Goal: Task Accomplishment & Management: Manage account settings

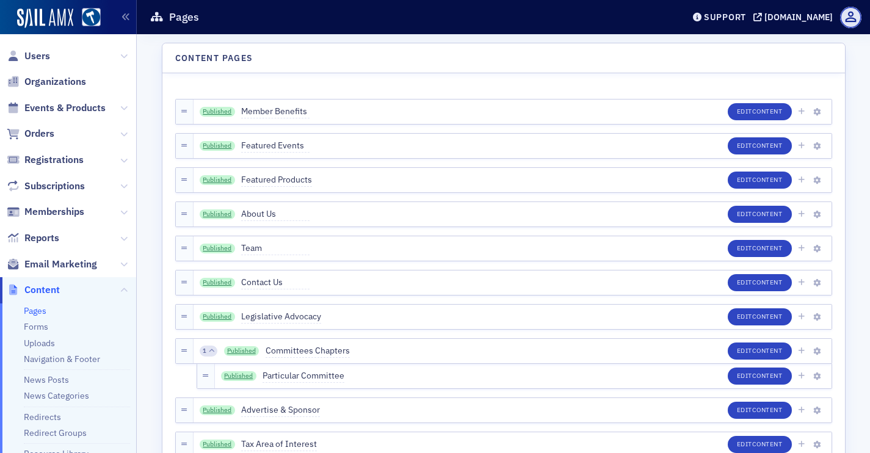
scroll to position [997, 0]
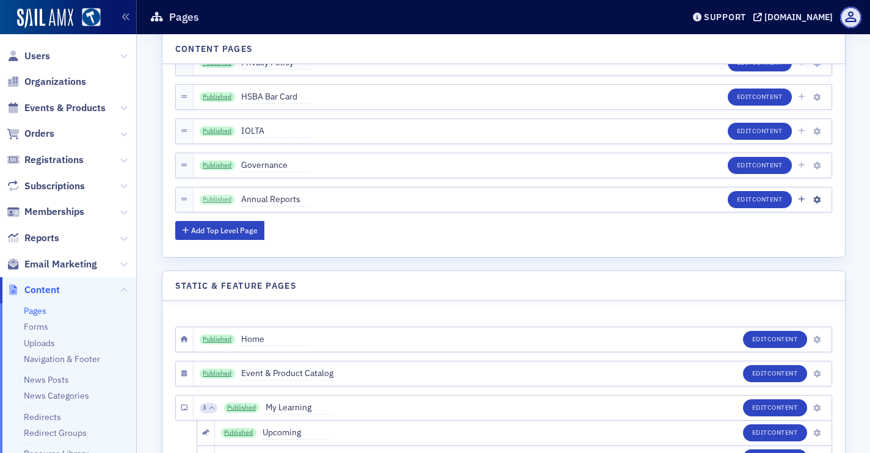
click at [224, 198] on link "Published" at bounding box center [217, 200] width 35 height 10
click at [62, 365] on link "Navigation & Footer" at bounding box center [62, 359] width 76 height 11
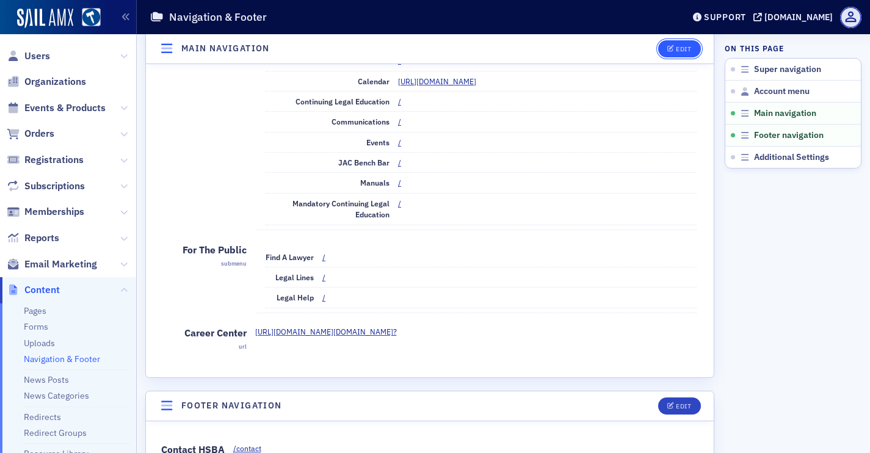
click at [683, 46] on div "Edit" at bounding box center [683, 49] width 15 height 7
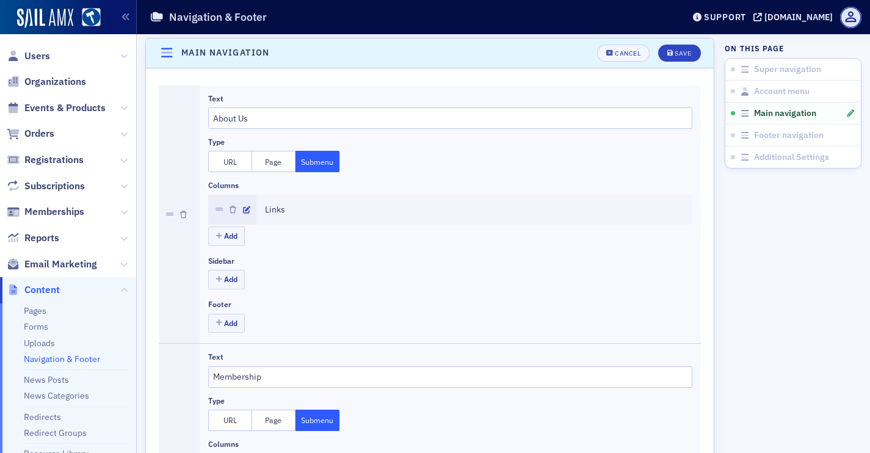
scroll to position [380, 0]
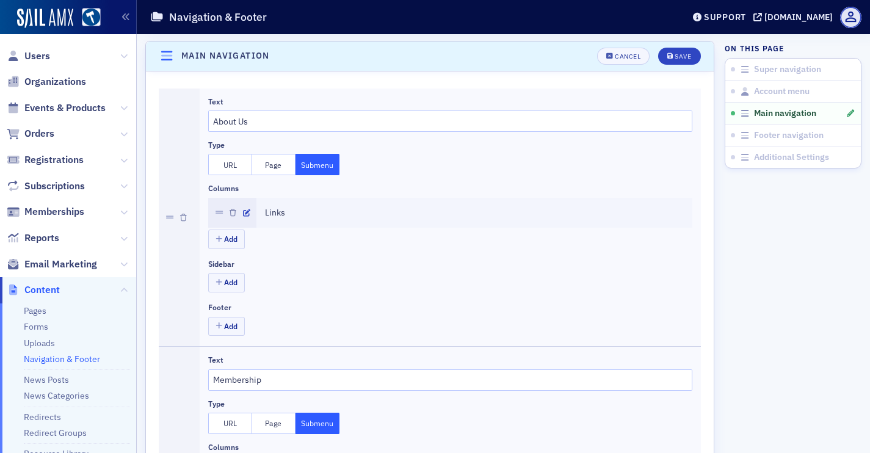
click at [239, 213] on div at bounding box center [232, 213] width 48 height 30
click at [246, 213] on icon "button" at bounding box center [246, 213] width 7 height 7
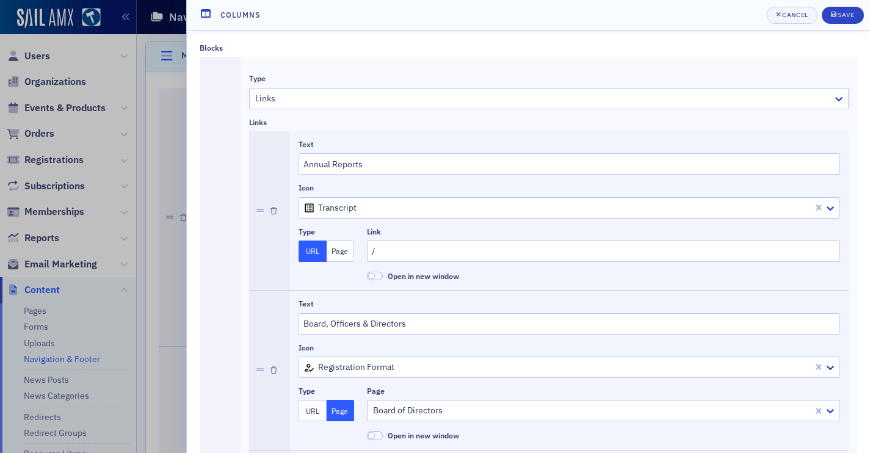
click at [343, 253] on button "Page" at bounding box center [341, 251] width 28 height 21
click at [419, 255] on div at bounding box center [597, 251] width 451 height 15
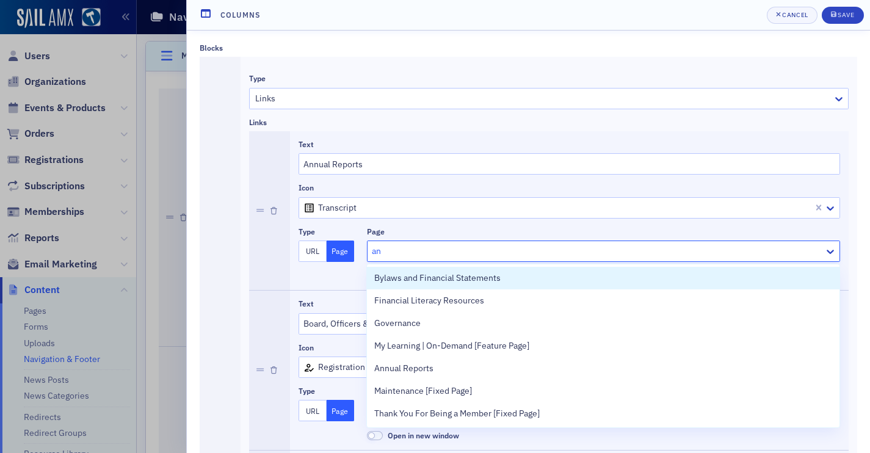
type input "ann"
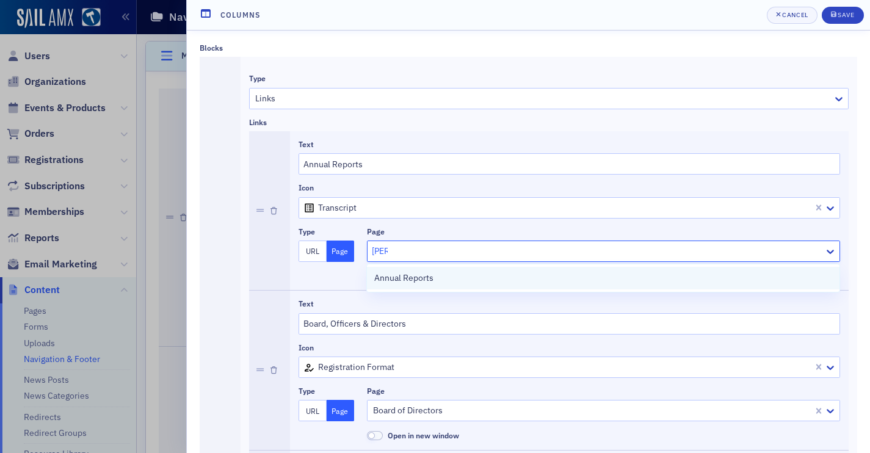
click at [440, 277] on div "Annual Reports" at bounding box center [603, 278] width 458 height 13
click at [845, 16] on div "Save" at bounding box center [846, 15] width 16 height 7
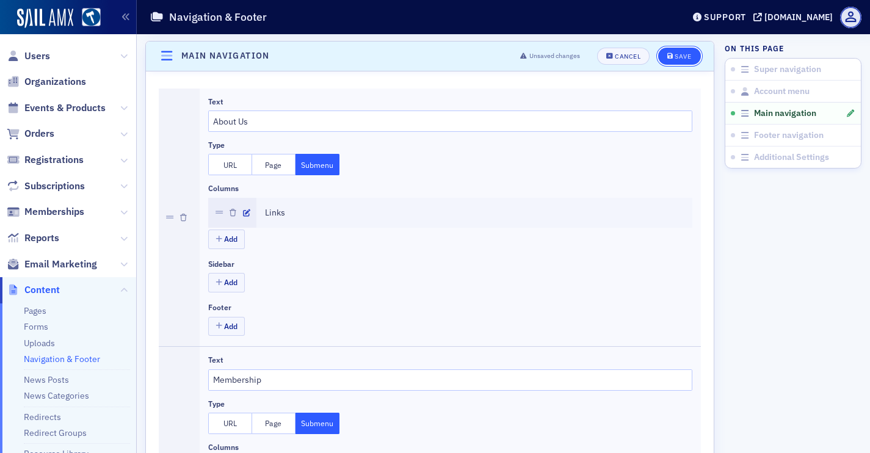
click at [670, 62] on button "Save" at bounding box center [679, 56] width 42 height 17
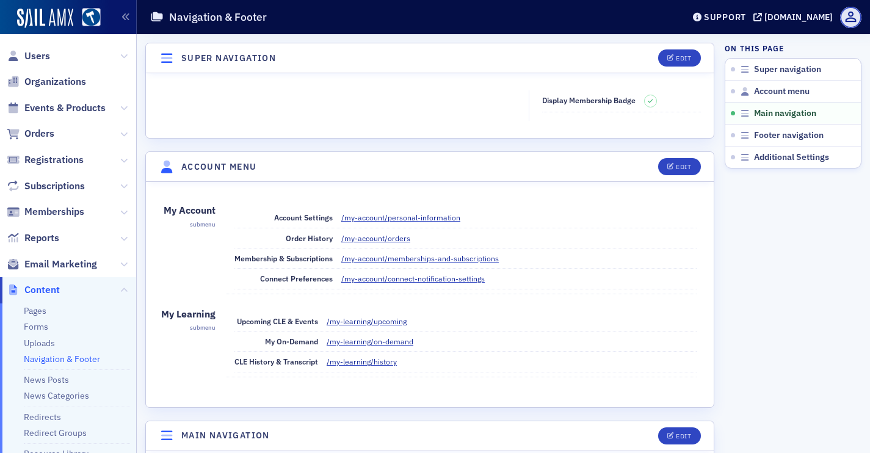
scroll to position [380, 0]
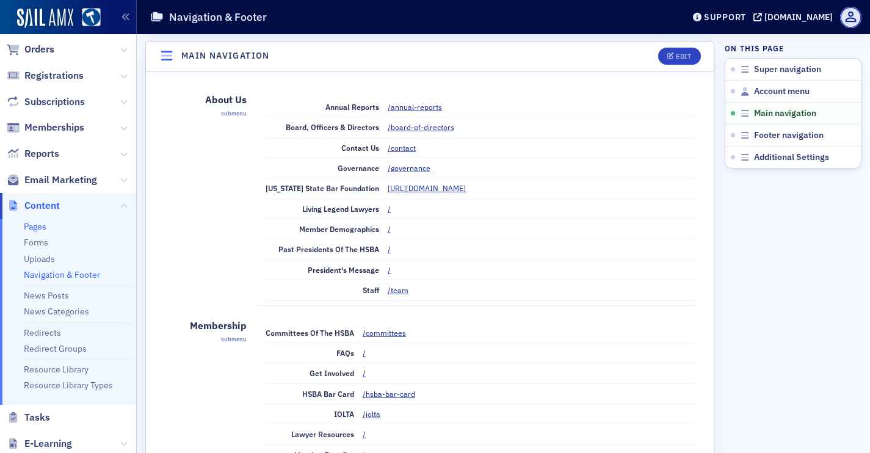
click at [42, 226] on link "Pages" at bounding box center [35, 226] width 23 height 11
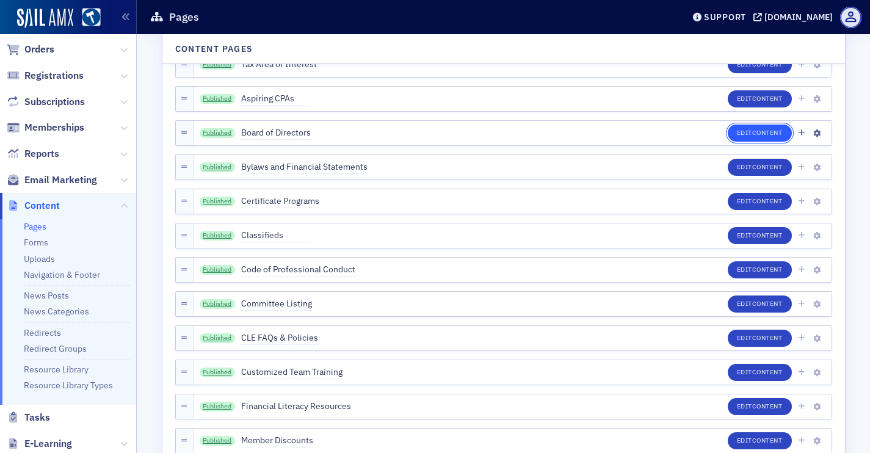
click at [768, 131] on span "Content" at bounding box center [768, 132] width 31 height 9
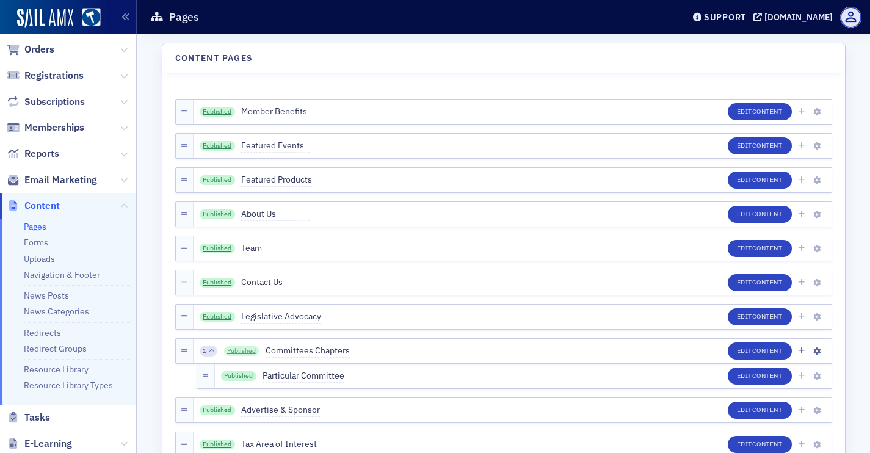
scroll to position [269, 0]
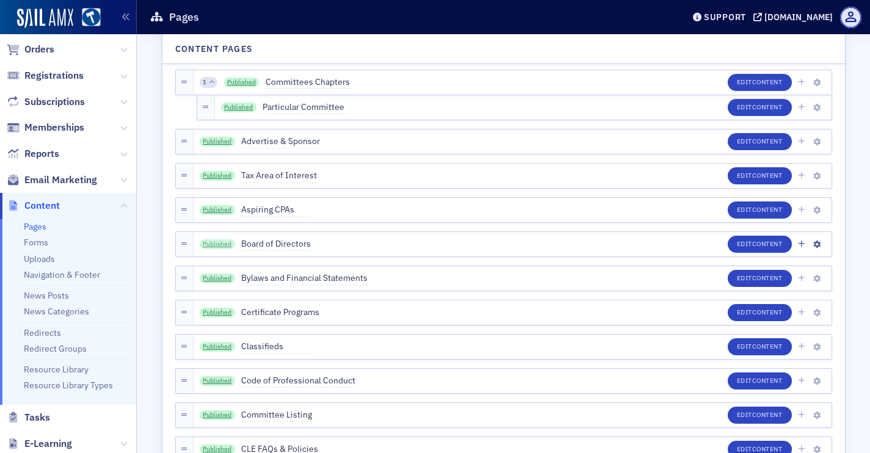
click at [213, 244] on link "Published" at bounding box center [217, 244] width 35 height 10
click at [220, 243] on link "Published" at bounding box center [217, 244] width 35 height 10
click at [82, 271] on link "Navigation & Footer" at bounding box center [62, 274] width 76 height 11
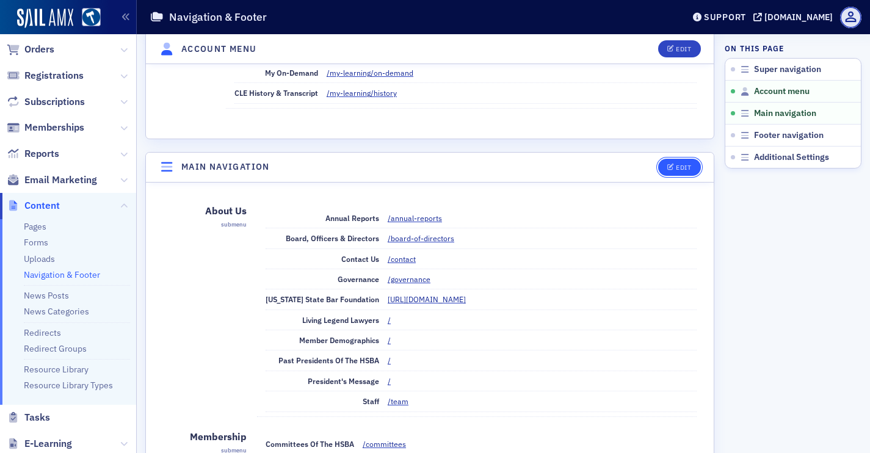
click at [669, 172] on button "Edit" at bounding box center [679, 167] width 42 height 17
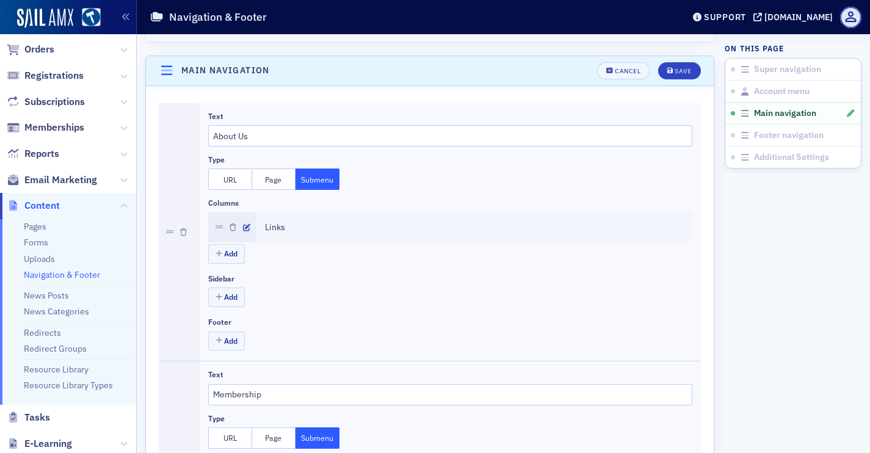
scroll to position [380, 0]
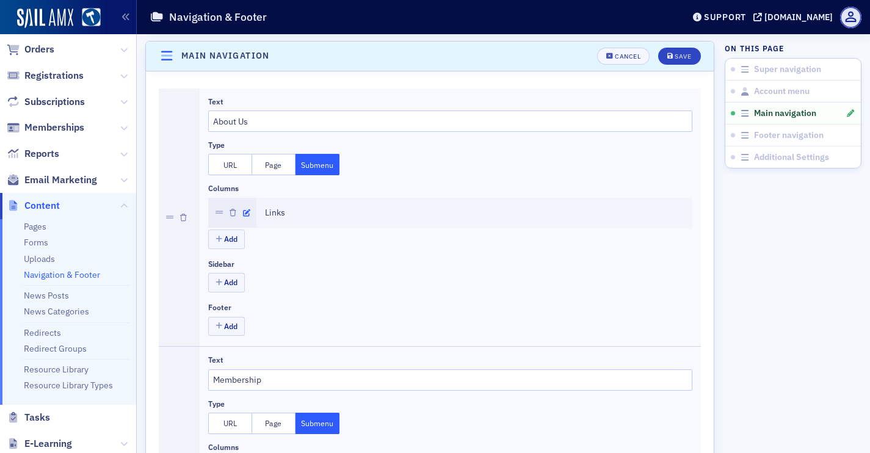
click at [244, 210] on icon "button" at bounding box center [246, 213] width 7 height 7
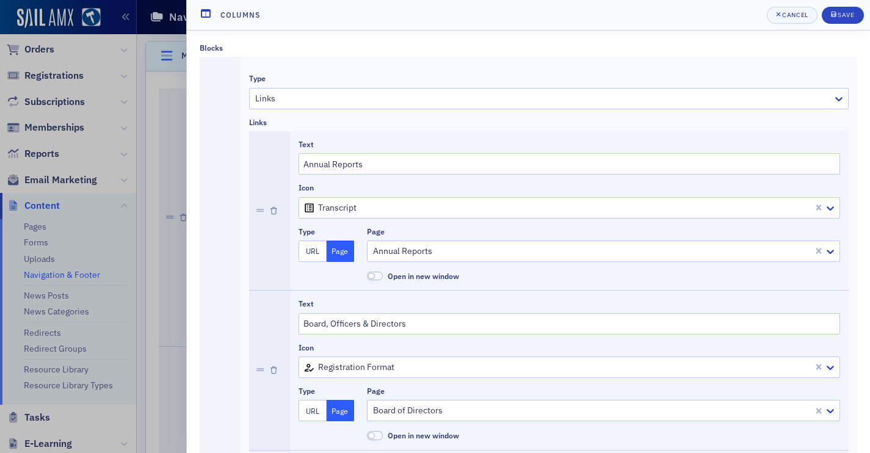
scroll to position [267, 0]
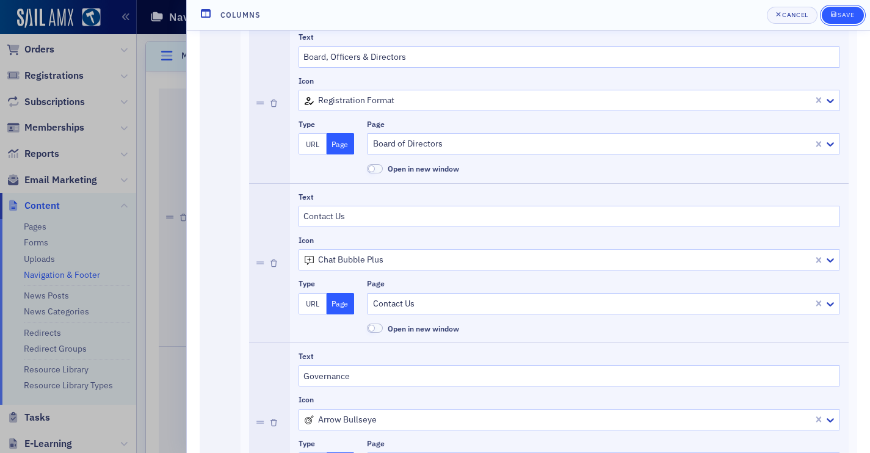
click at [838, 21] on button "Save" at bounding box center [843, 15] width 42 height 17
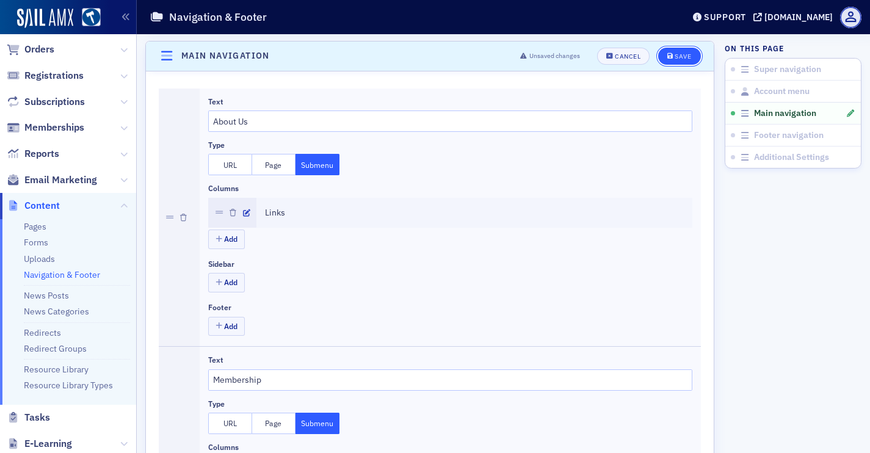
click at [679, 54] on div "Save" at bounding box center [683, 56] width 16 height 7
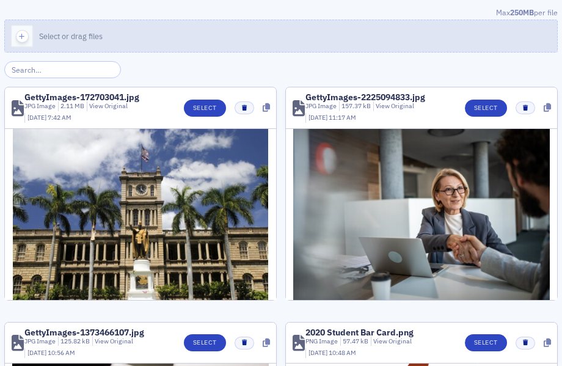
click at [302, 26] on button "Select or drag files" at bounding box center [280, 36] width 553 height 33
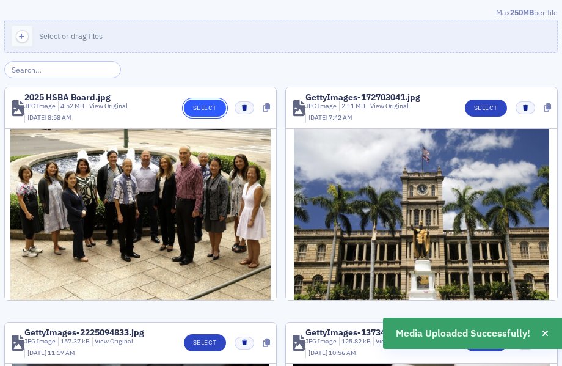
click at [194, 107] on button "Select" at bounding box center [205, 108] width 42 height 17
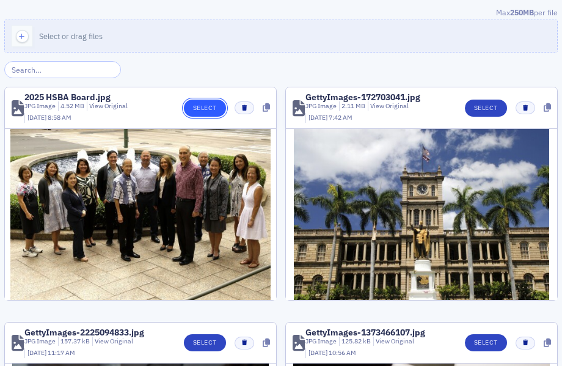
click at [211, 106] on button "Select" at bounding box center [205, 108] width 42 height 17
click at [190, 106] on button "Select" at bounding box center [205, 108] width 42 height 17
